Goal: Download file/media

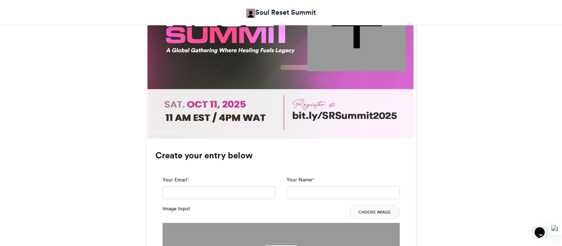
scroll to position [384, 0]
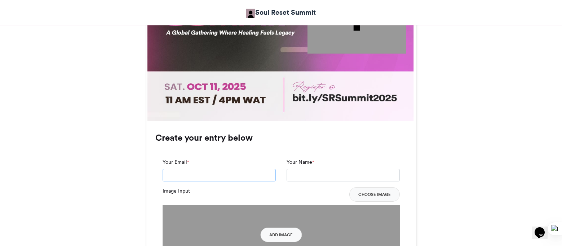
click at [249, 178] on input "Your Email *" at bounding box center [219, 175] width 113 height 13
type input "**********"
click at [306, 177] on input "Your Name *" at bounding box center [343, 175] width 113 height 13
type input "**********"
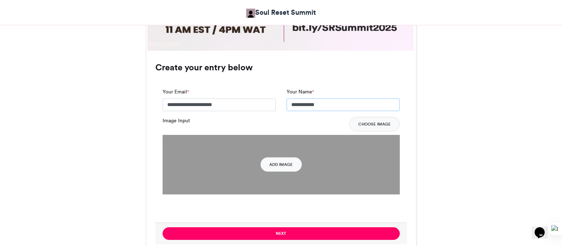
scroll to position [457, 0]
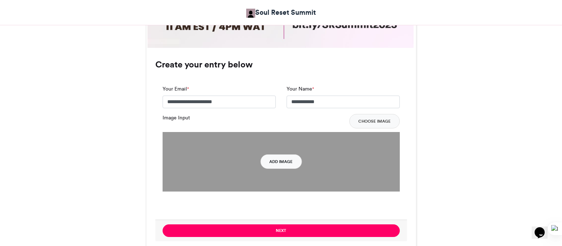
click at [290, 162] on button "Add Image" at bounding box center [280, 161] width 41 height 14
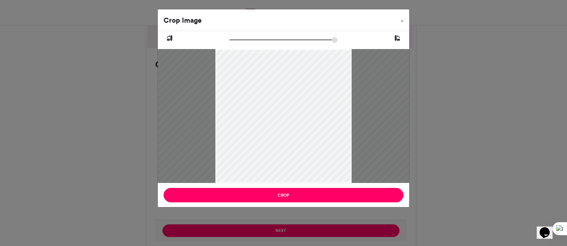
drag, startPoint x: 232, startPoint y: 39, endPoint x: 252, endPoint y: 40, distance: 19.5
click at [252, 40] on input "zoom" at bounding box center [284, 39] width 108 height 7
drag, startPoint x: 283, startPoint y: 123, endPoint x: 279, endPoint y: 99, distance: 23.4
click at [279, 99] on div at bounding box center [279, 92] width 292 height 195
drag, startPoint x: 252, startPoint y: 41, endPoint x: 265, endPoint y: 41, distance: 13.3
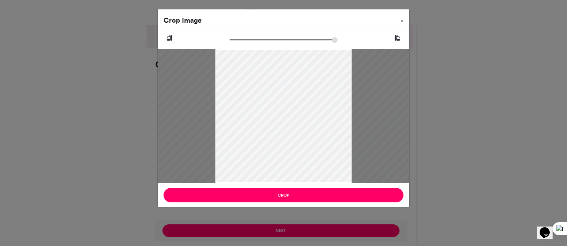
type input "******"
click at [265, 41] on input "zoom" at bounding box center [284, 39] width 108 height 7
click at [283, 108] on div at bounding box center [281, 88] width 356 height 238
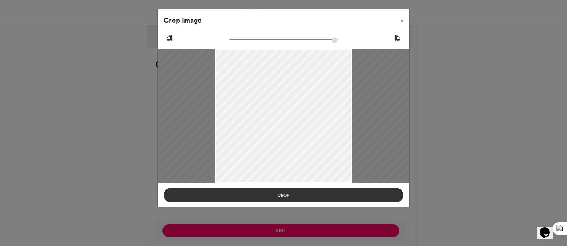
click at [292, 197] on button "Crop" at bounding box center [284, 195] width 240 height 14
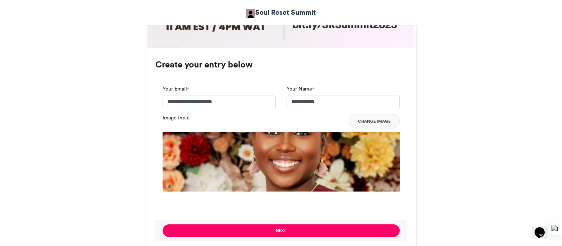
click at [289, 154] on img at bounding box center [281, 248] width 237 height 232
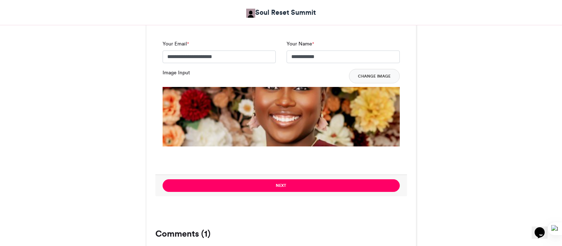
scroll to position [505, 0]
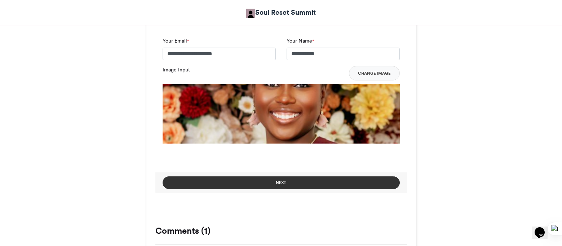
click at [334, 187] on button "Next" at bounding box center [281, 182] width 237 height 13
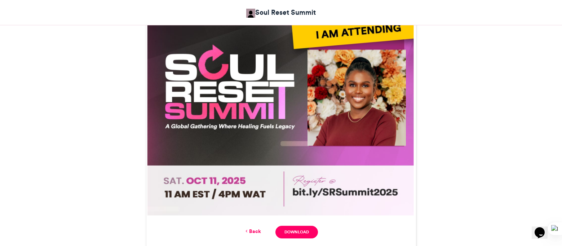
scroll to position [300, 0]
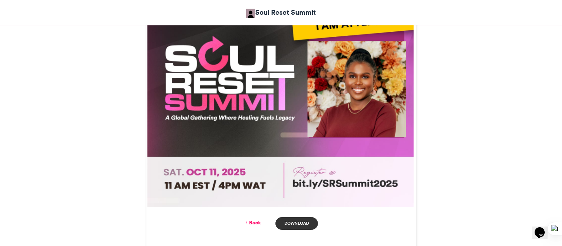
click at [296, 220] on link "Download" at bounding box center [296, 223] width 42 height 13
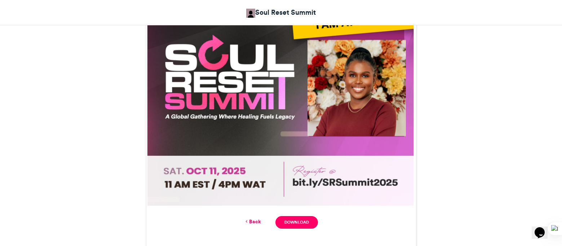
scroll to position [294, 0]
